Goal: Transaction & Acquisition: Purchase product/service

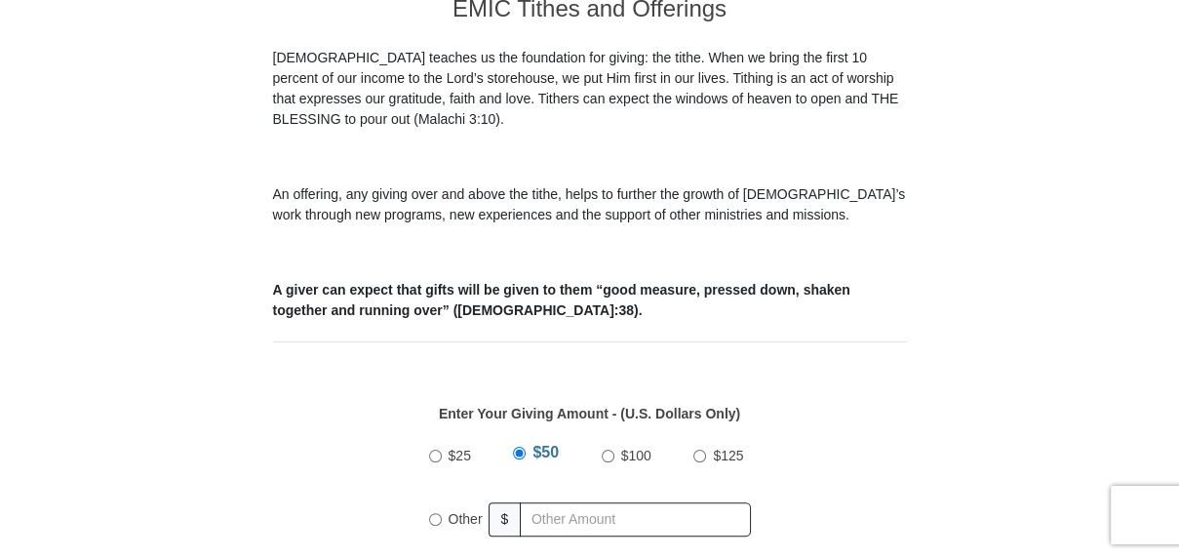
scroll to position [682, 0]
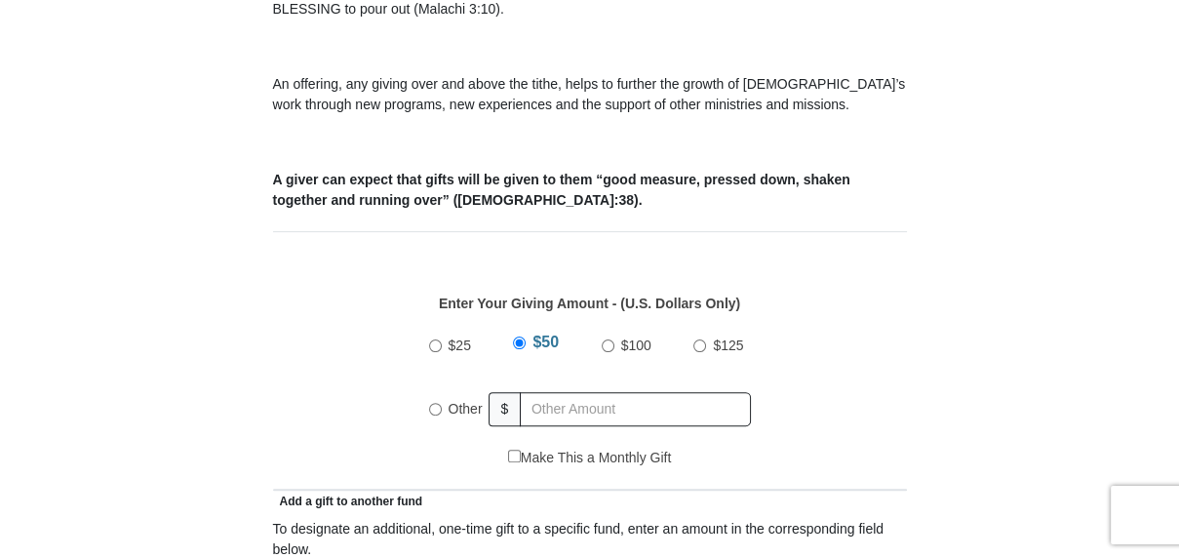
click at [433, 403] on input "Other" at bounding box center [435, 409] width 13 height 13
radio input "true"
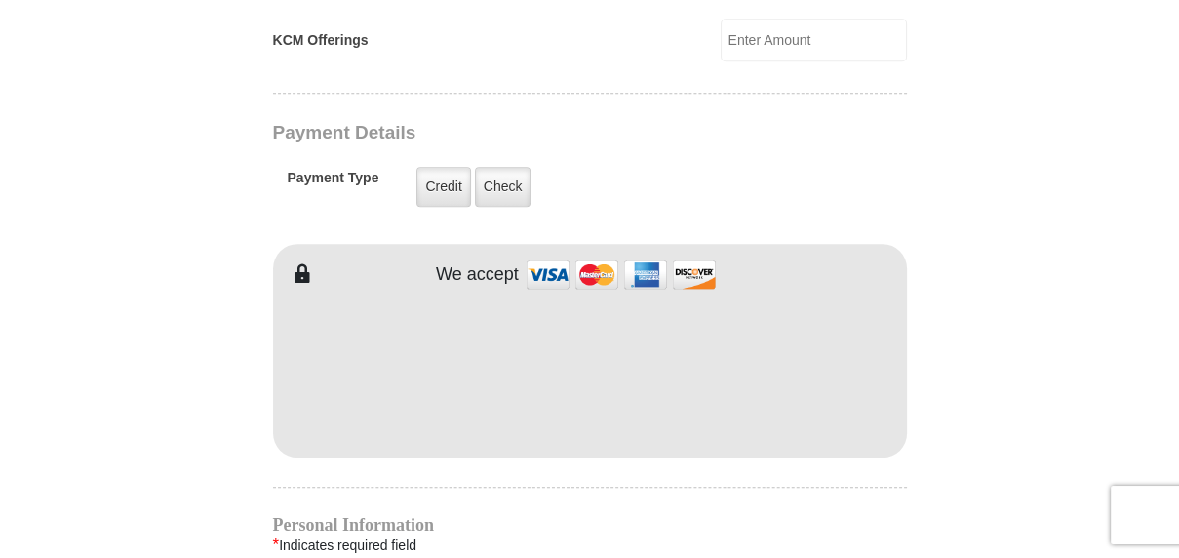
scroll to position [1560, 0]
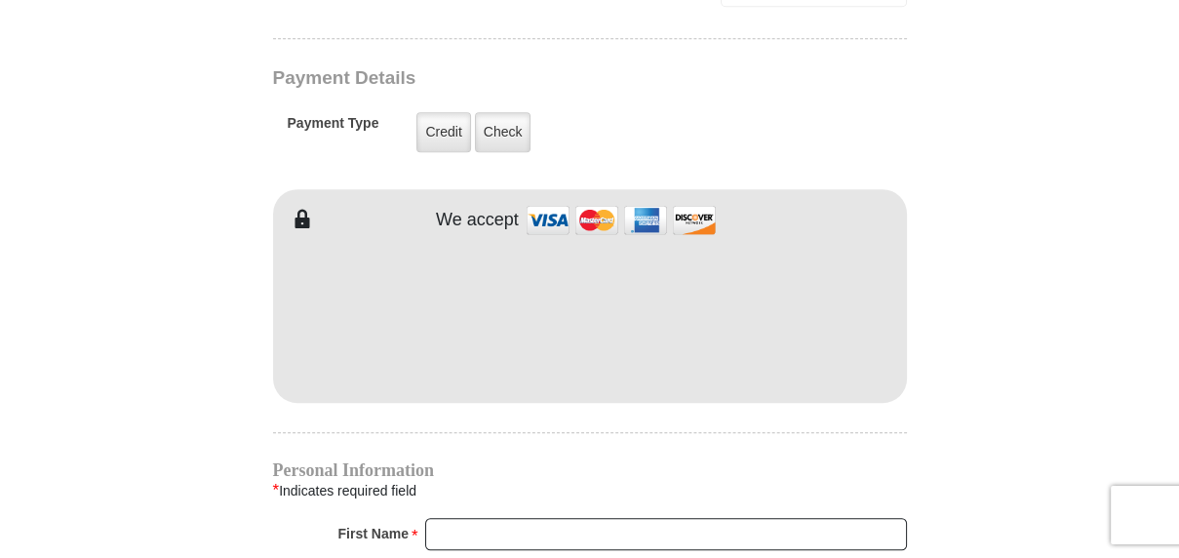
type input "248"
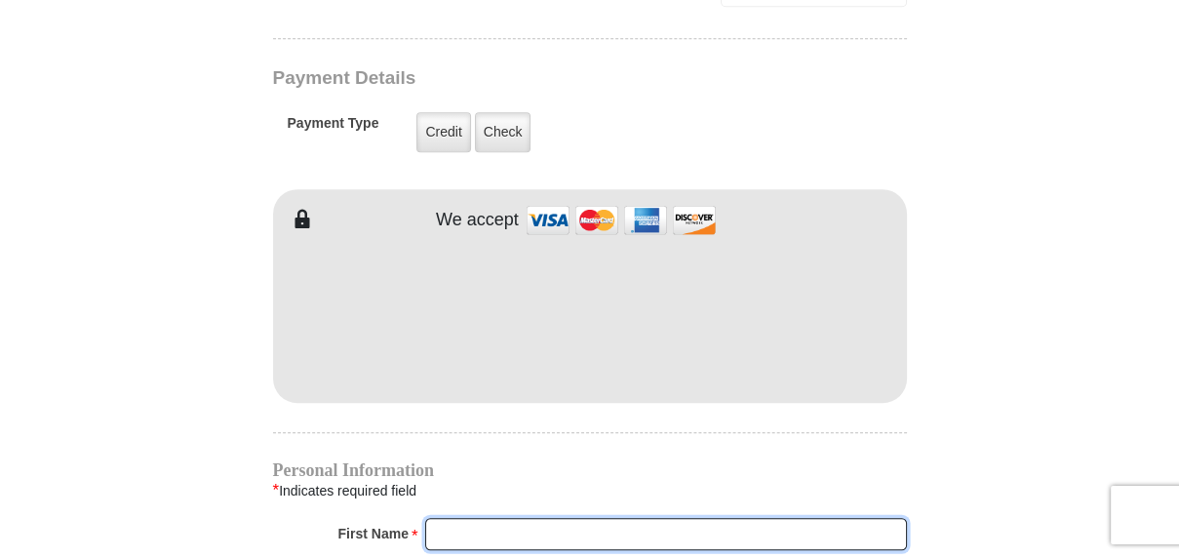
click at [496, 518] on input "First Name *" at bounding box center [666, 534] width 482 height 33
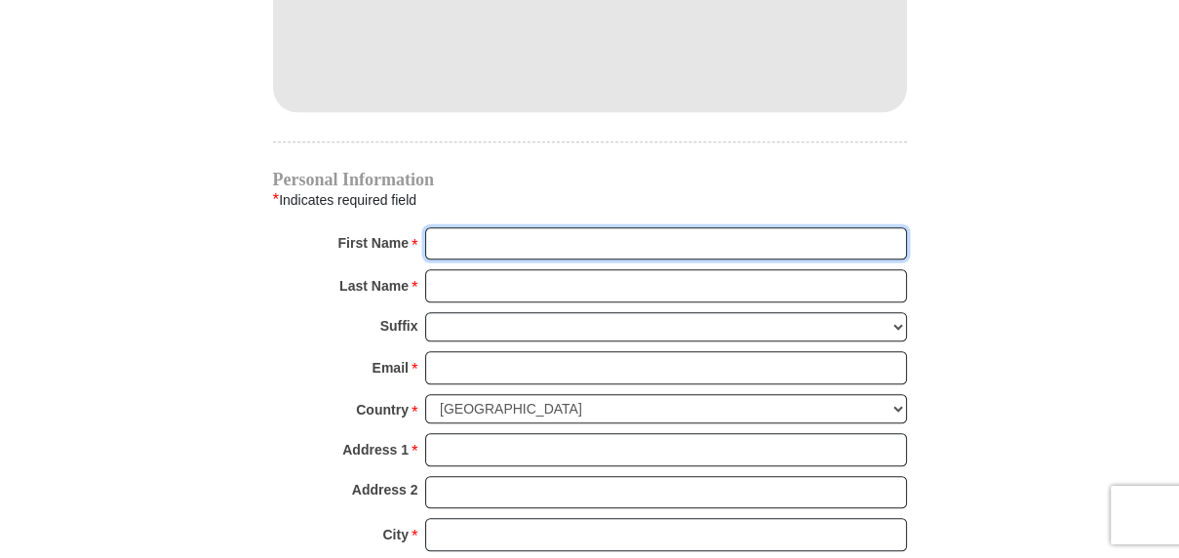
scroll to position [1852, 0]
click at [450, 225] on input "First Name *" at bounding box center [666, 241] width 482 height 33
type input "[PERSON_NAME]"
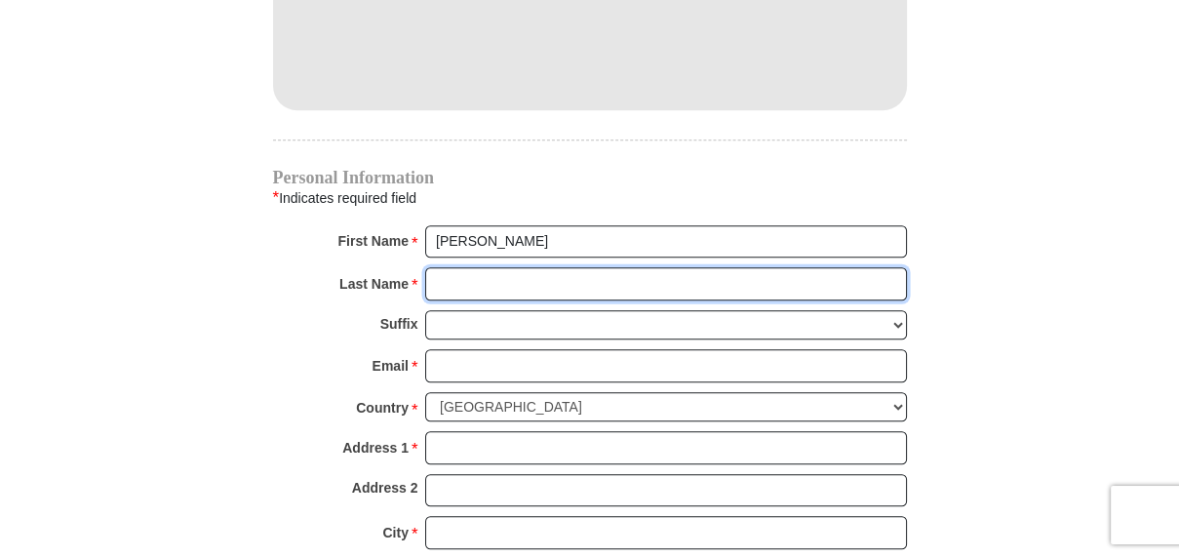
click at [462, 267] on input "Last Name *" at bounding box center [666, 283] width 482 height 33
type input "capodici"
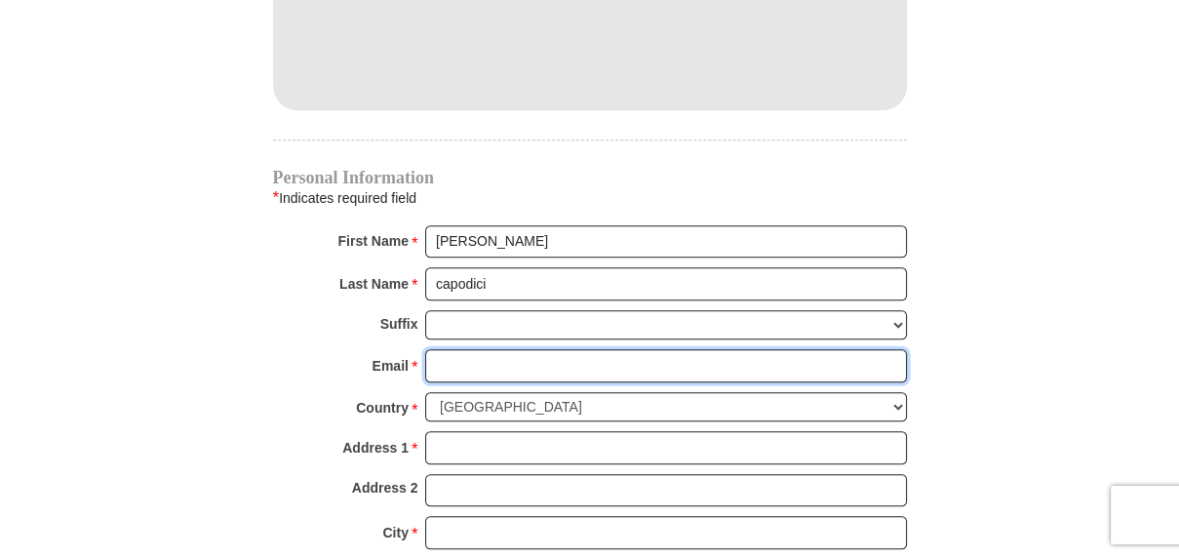
click at [458, 349] on input "Email *" at bounding box center [666, 365] width 482 height 33
type input "[EMAIL_ADDRESS][DOMAIN_NAME]"
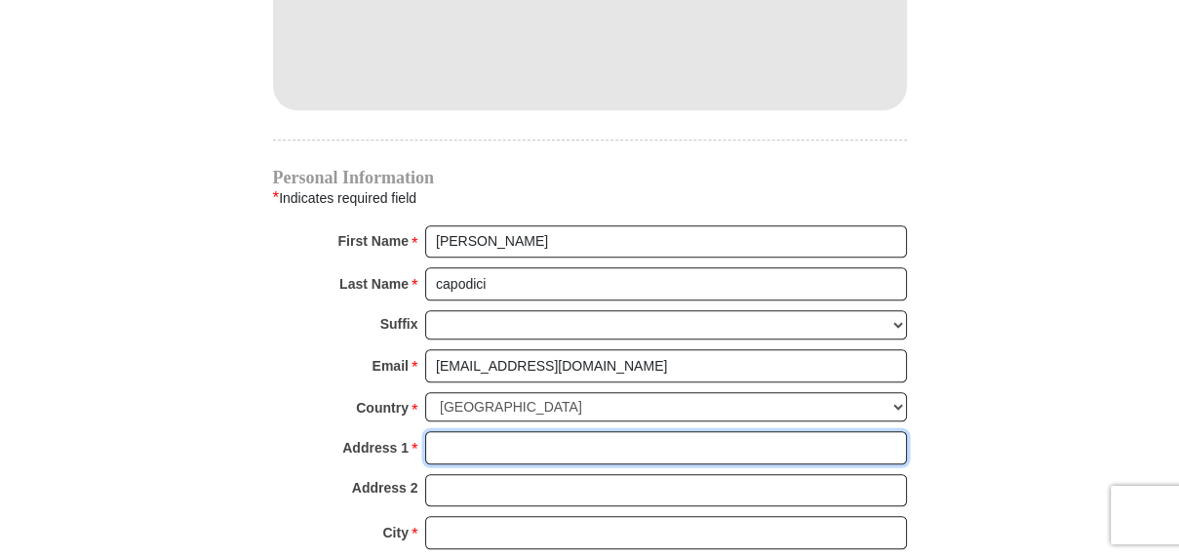
type input "[STREET_ADDRESS]"
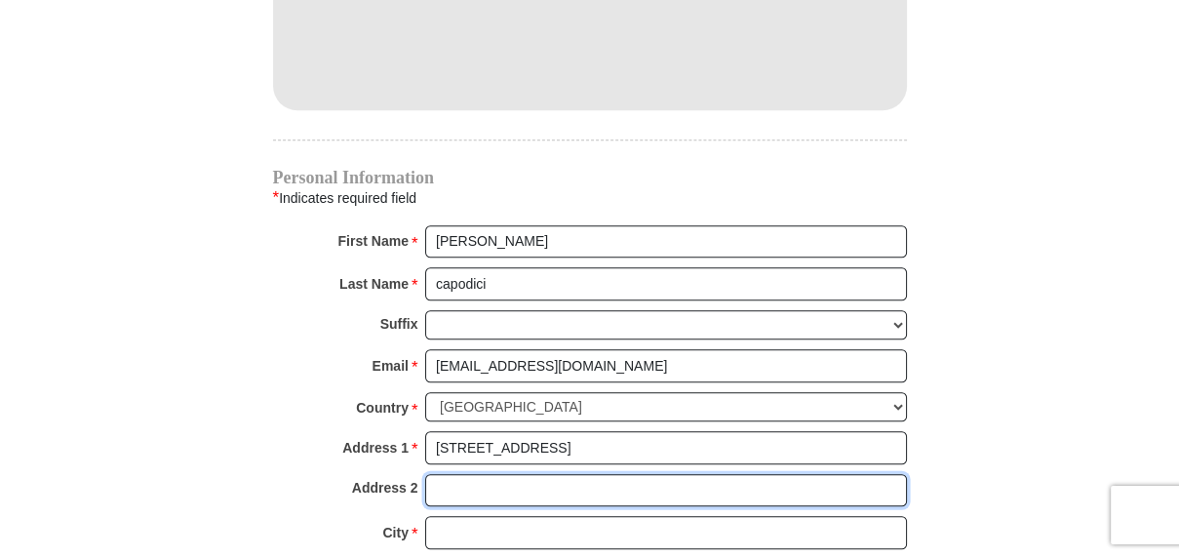
type input "g, 136"
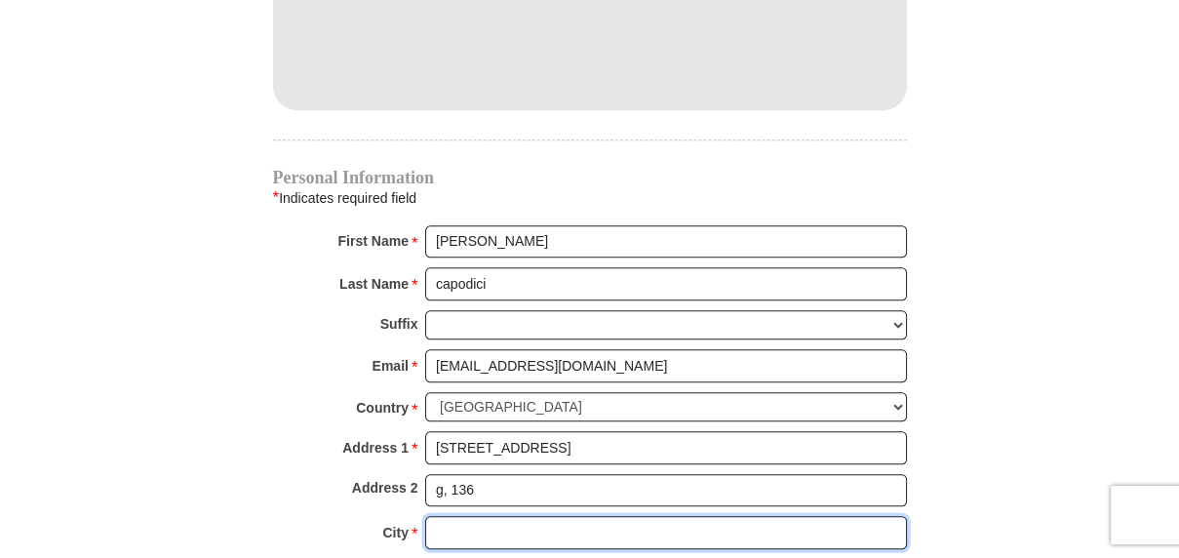
type input "saginaw"
select select "[GEOGRAPHIC_DATA]"
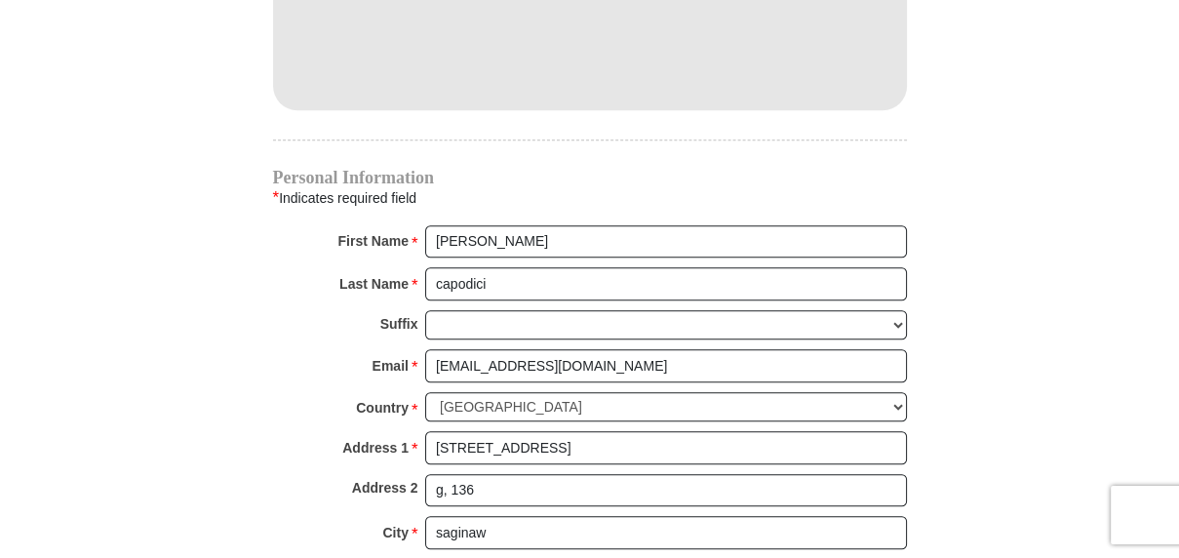
type input "76179"
type input "4849082625"
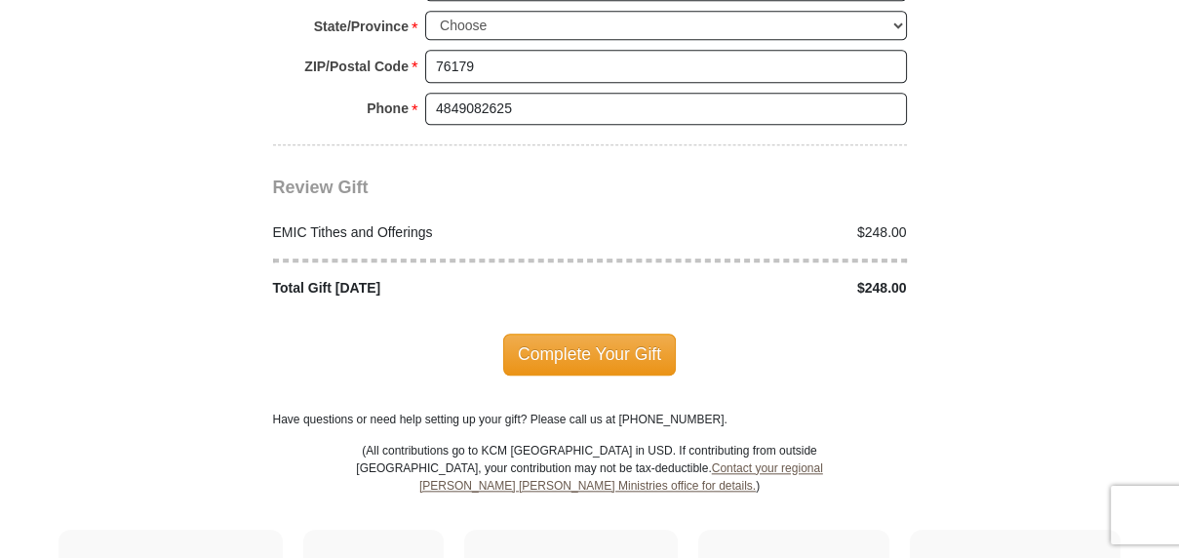
scroll to position [2437, 0]
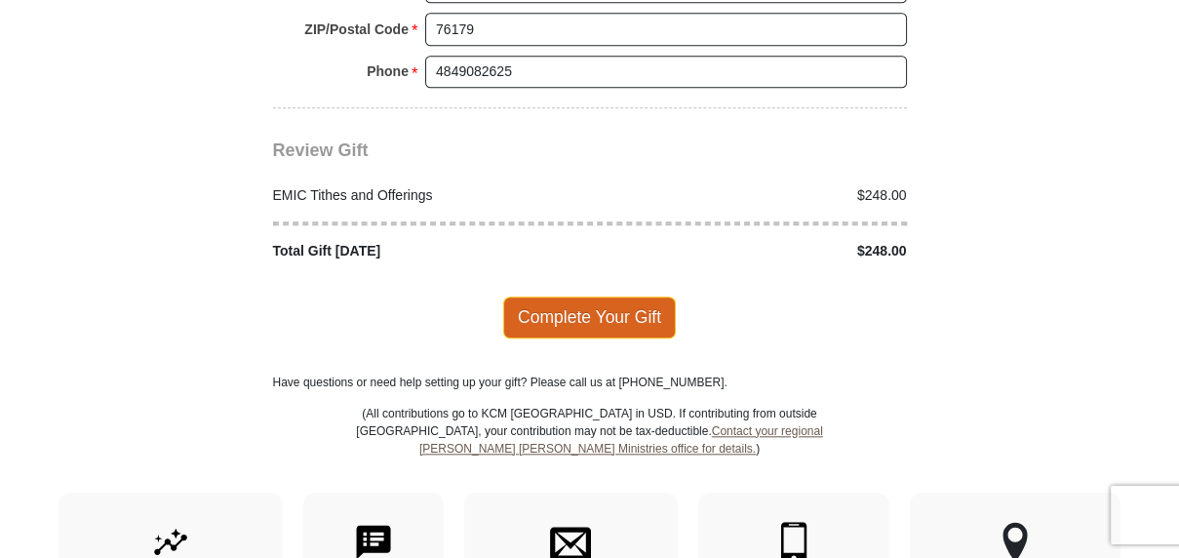
click at [542, 296] on span "Complete Your Gift" at bounding box center [589, 316] width 173 height 41
